Goal: Task Accomplishment & Management: Complete application form

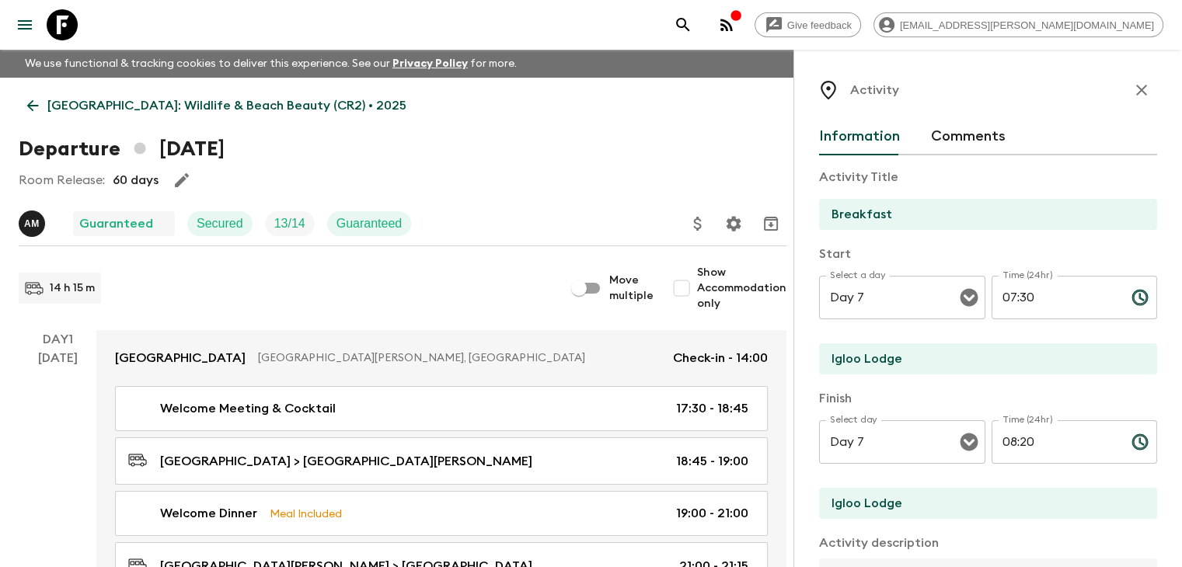
scroll to position [2366, 0]
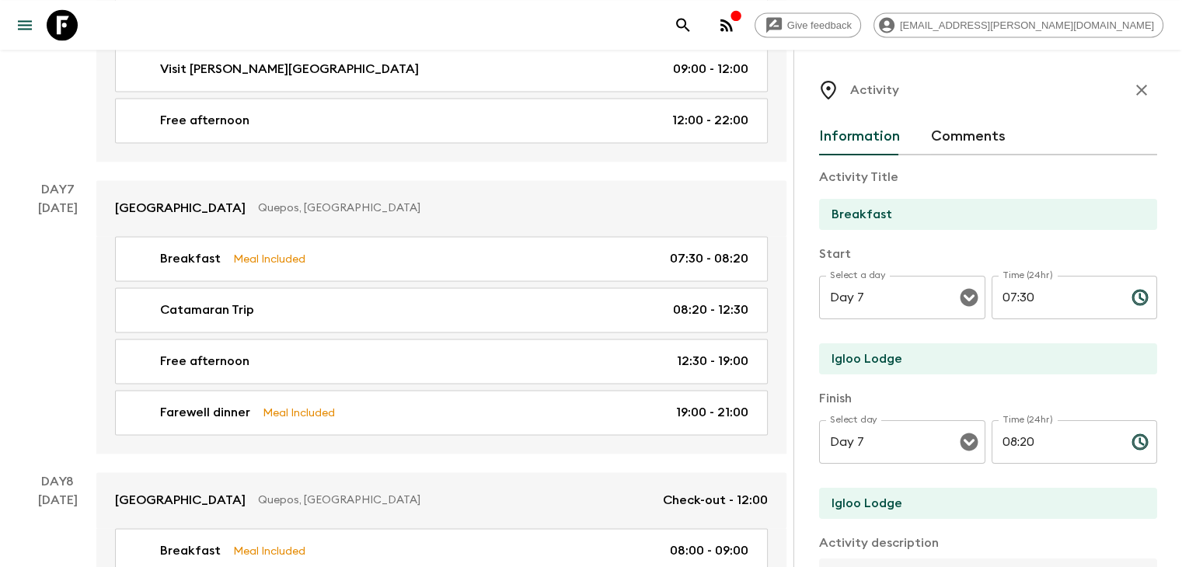
click at [1136, 86] on icon "button" at bounding box center [1141, 90] width 11 height 11
click at [1135, 88] on icon "button" at bounding box center [1142, 90] width 19 height 19
type input "Catamaran Trip"
type input "[GEOGRAPHIC_DATA]"
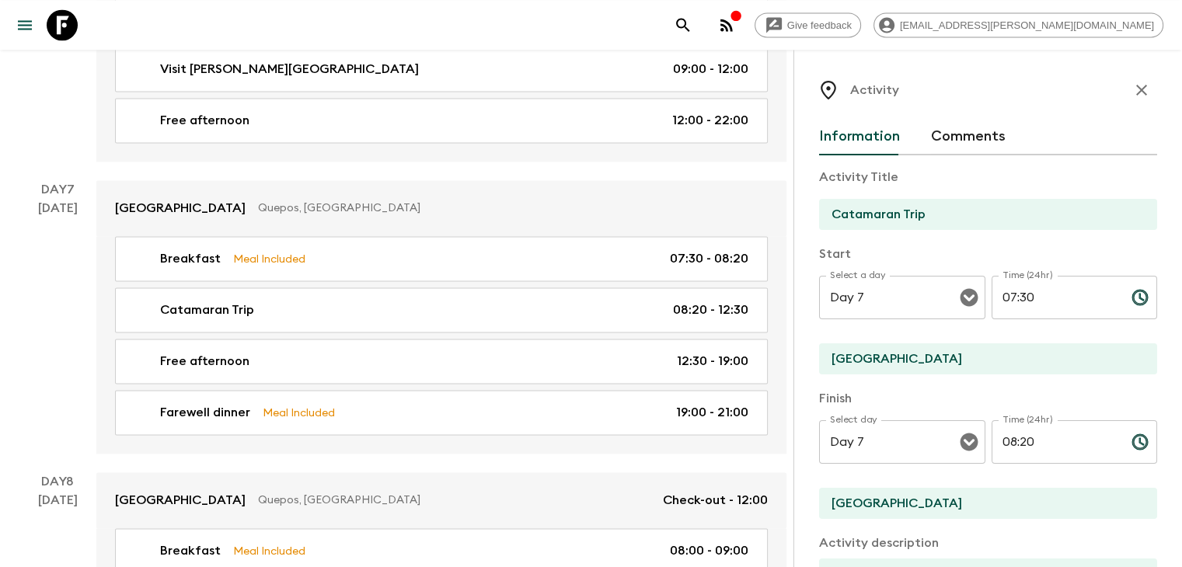
type textarea "[URL][DOMAIN_NAME]"
checkbox input "false"
type input "08:20"
type input "12:30"
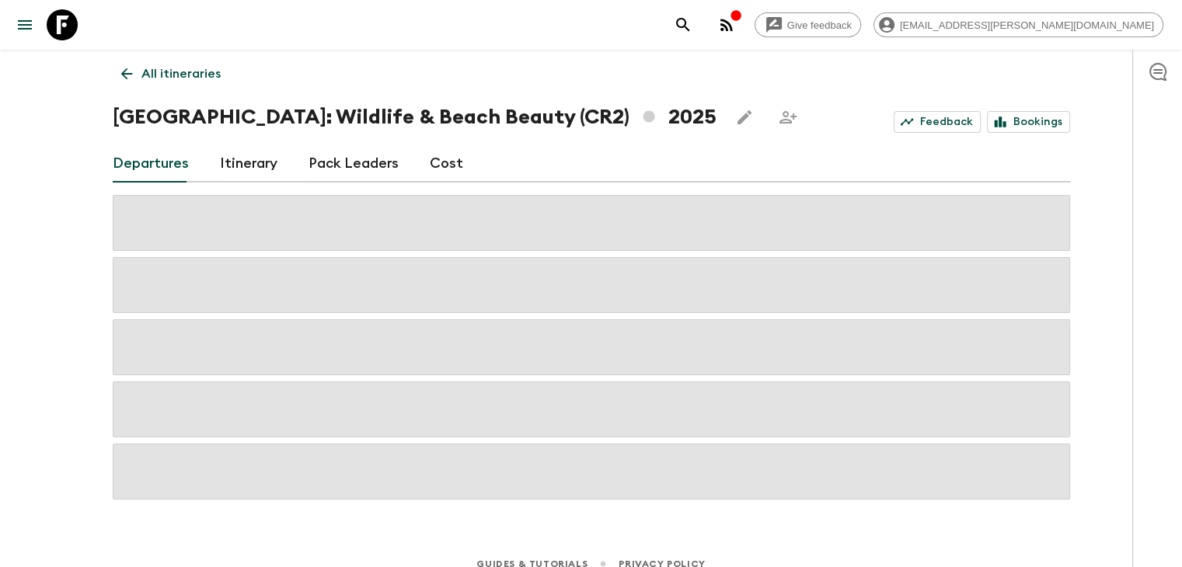
scroll to position [50, 0]
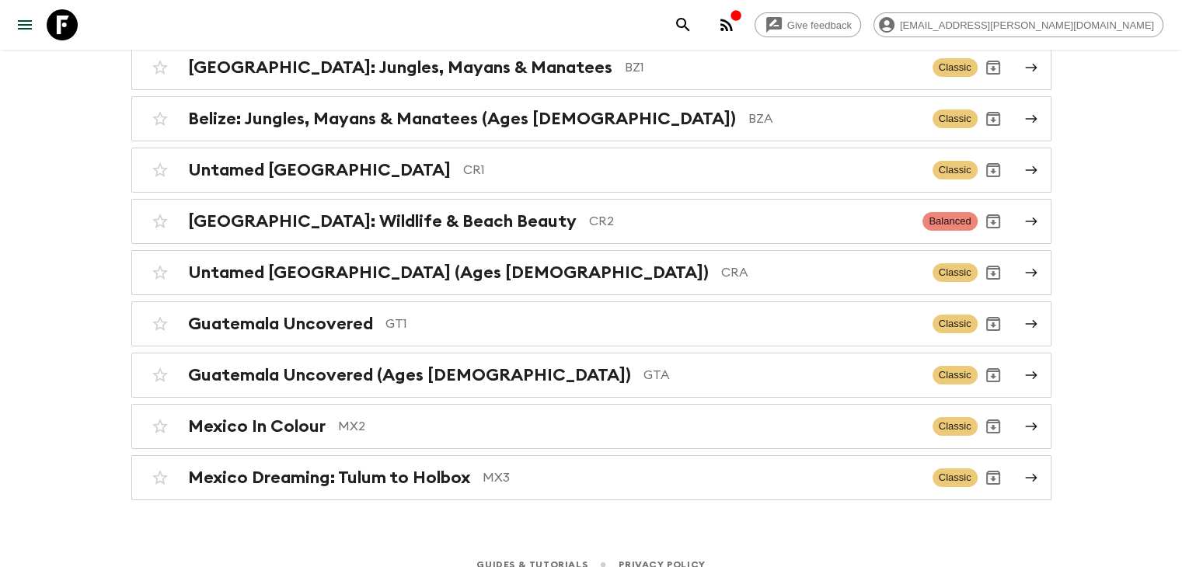
scroll to position [199, 0]
